Goal: Find specific page/section: Find specific page/section

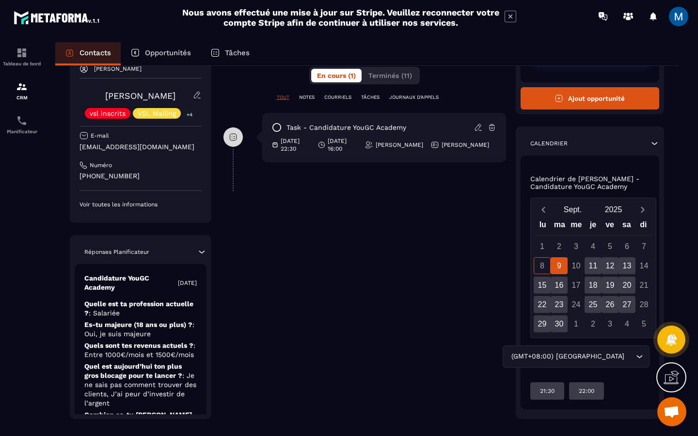
scroll to position [211, 0]
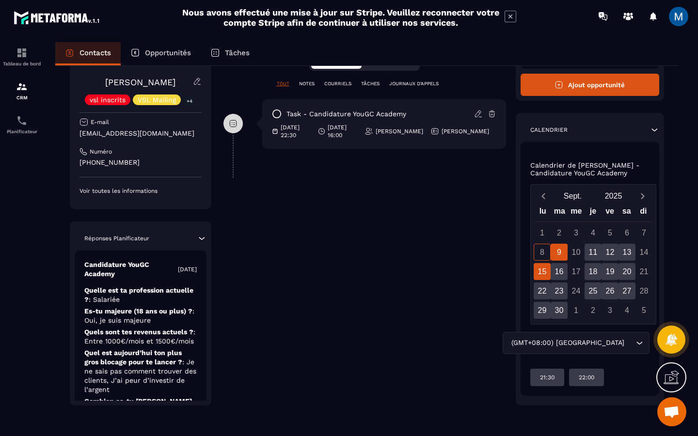
click at [544, 275] on div "15" at bounding box center [542, 271] width 17 height 17
click at [543, 289] on div "22" at bounding box center [542, 291] width 17 height 17
click at [540, 312] on div "29" at bounding box center [542, 310] width 17 height 17
click at [554, 312] on div "30" at bounding box center [559, 310] width 17 height 17
click at [559, 291] on div "23" at bounding box center [559, 291] width 17 height 17
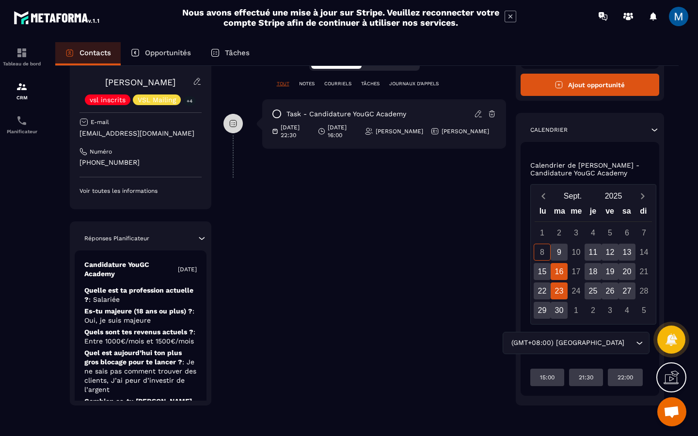
click at [557, 272] on div "16" at bounding box center [559, 271] width 17 height 17
click at [562, 258] on div "9" at bounding box center [559, 252] width 17 height 17
click at [595, 251] on div "11" at bounding box center [592, 252] width 17 height 17
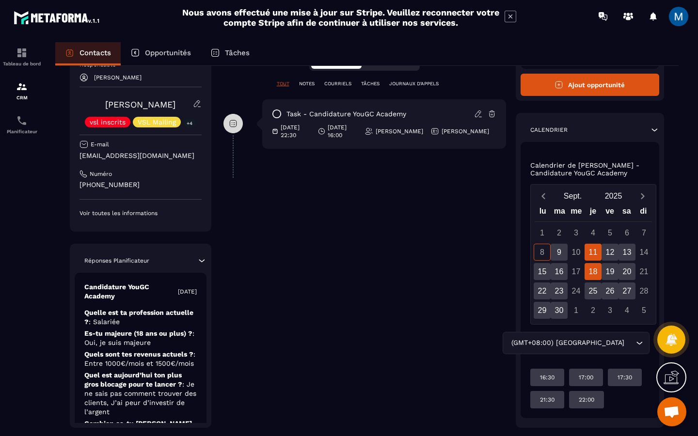
click at [595, 268] on div "18" at bounding box center [592, 271] width 17 height 17
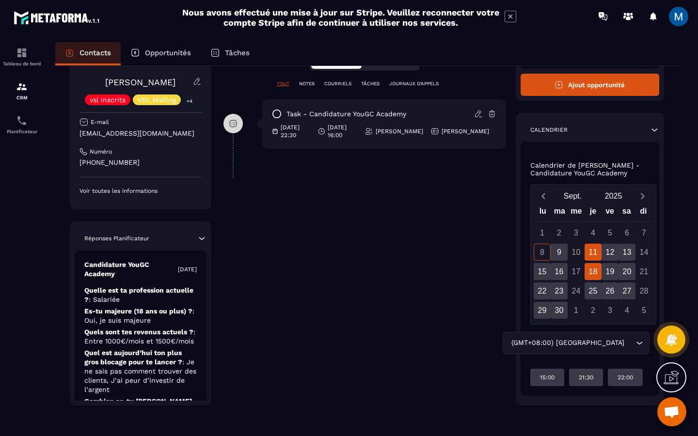
click at [598, 254] on div "11" at bounding box center [592, 252] width 17 height 17
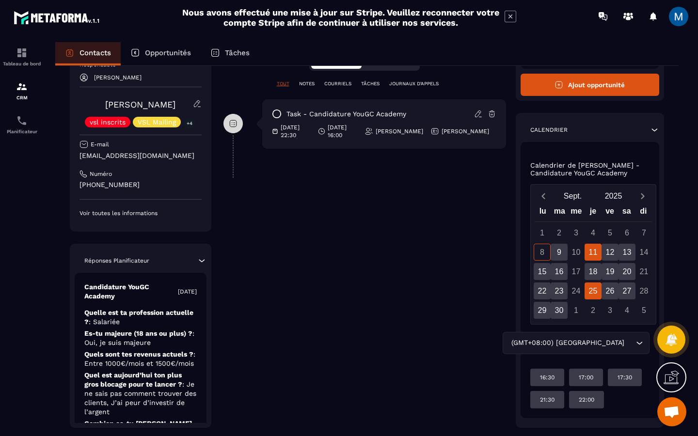
click at [595, 286] on div "25" at bounding box center [592, 291] width 17 height 17
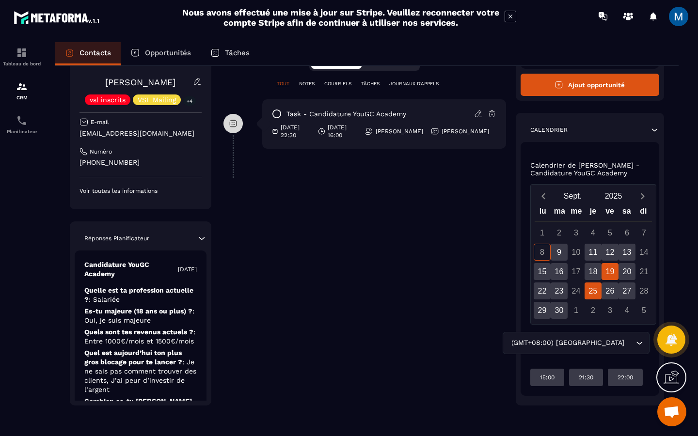
click at [613, 280] on div "19" at bounding box center [609, 271] width 17 height 17
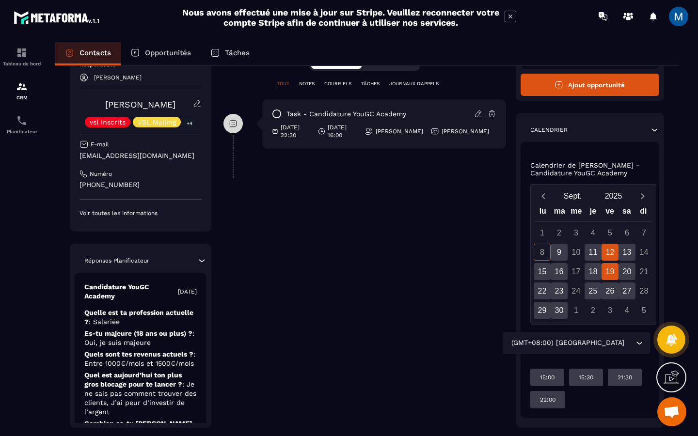
click at [614, 259] on div "12" at bounding box center [609, 252] width 17 height 17
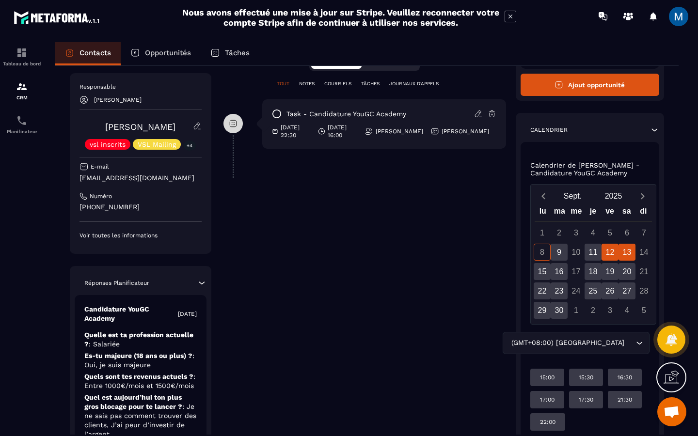
click at [627, 259] on div "13" at bounding box center [626, 252] width 17 height 17
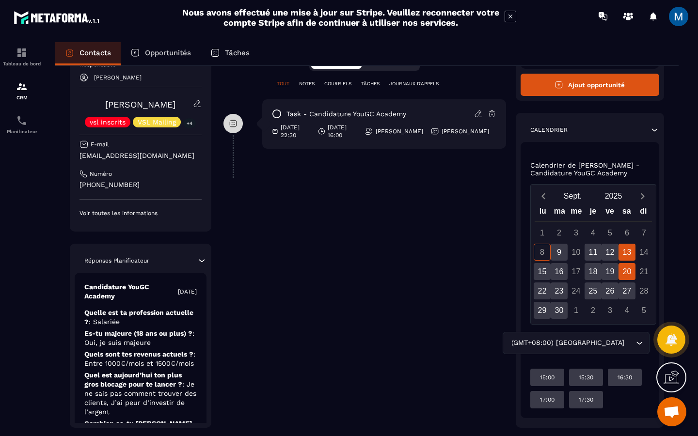
click at [626, 275] on div "20" at bounding box center [626, 271] width 17 height 17
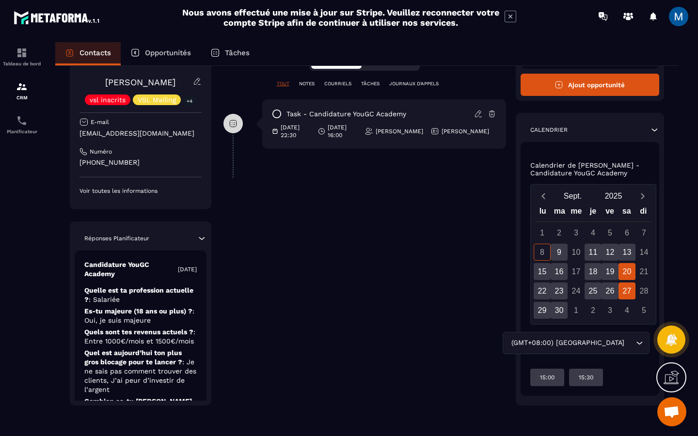
click at [626, 290] on div "27" at bounding box center [626, 291] width 17 height 17
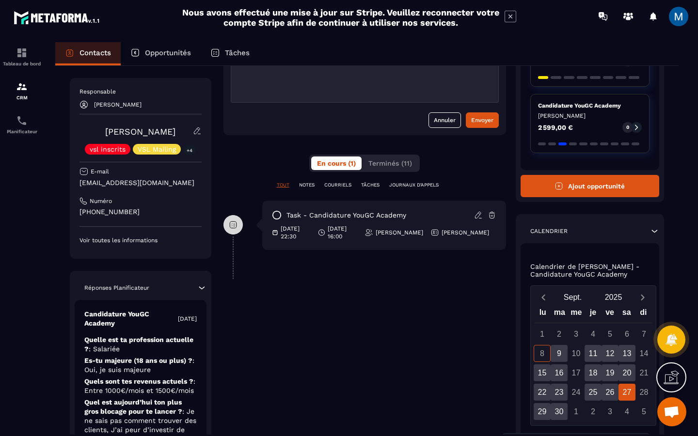
scroll to position [0, 0]
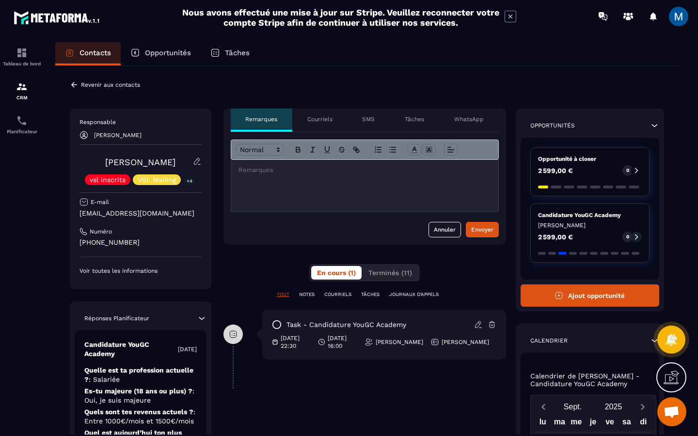
click at [71, 86] on icon at bounding box center [74, 84] width 9 height 9
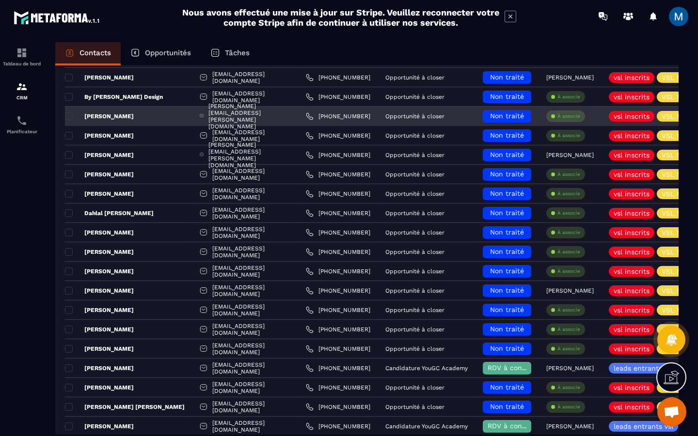
scroll to position [124, 0]
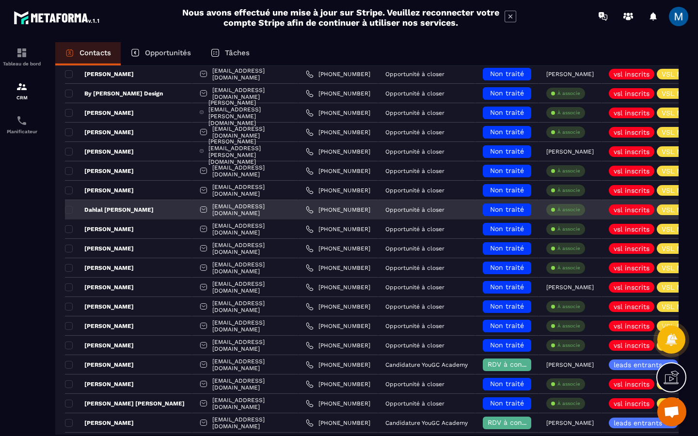
click at [158, 213] on div "Dahlal [PERSON_NAME]" at bounding box center [128, 209] width 127 height 19
